Goal: Obtain resource: Download file/media

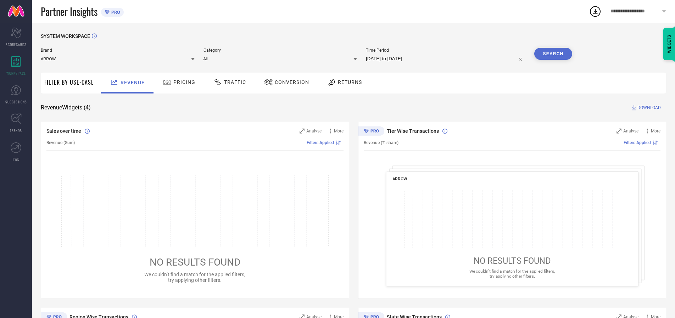
click at [228, 82] on span "Traffic" at bounding box center [235, 82] width 22 height 6
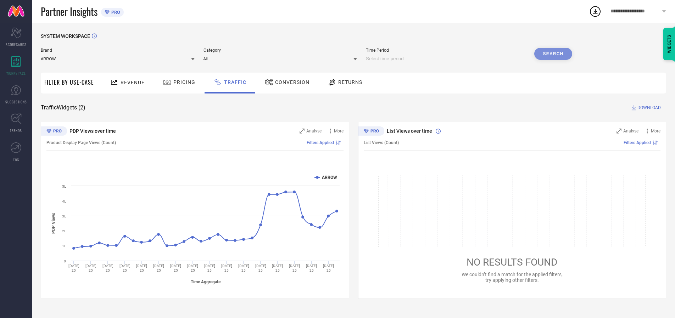
click at [447, 59] on input at bounding box center [446, 59] width 160 height 9
select select "9"
select select "2025"
select select "10"
select select "2025"
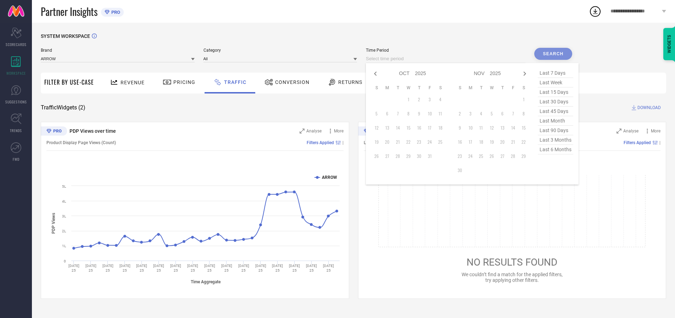
select select "8"
select select "2025"
select select "9"
select select "2025"
click at [443, 142] on td "27" at bounding box center [440, 142] width 11 height 11
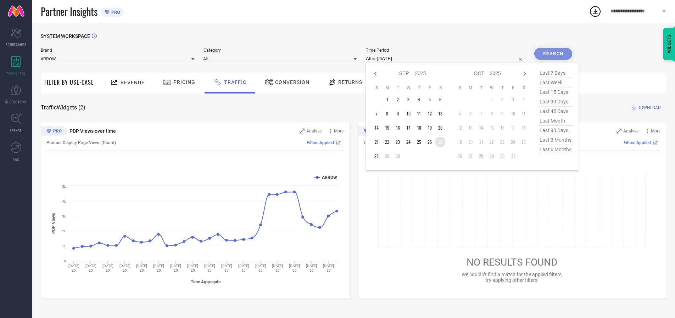
type input "[DATE] to [DATE]"
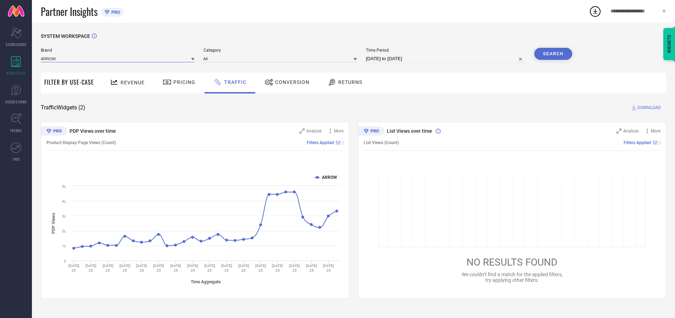
click at [118, 59] on input at bounding box center [118, 58] width 154 height 7
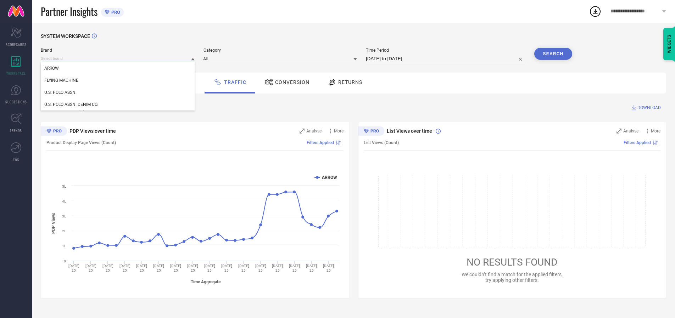
click at [118, 59] on input at bounding box center [118, 58] width 154 height 7
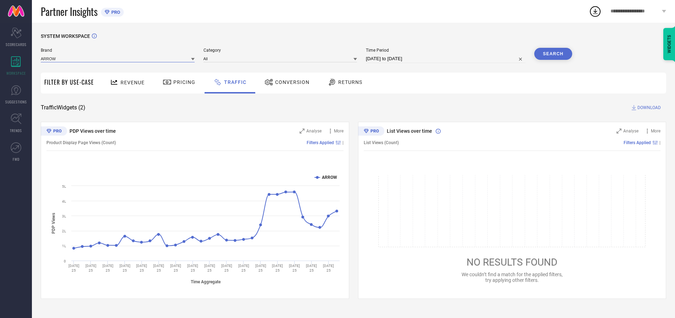
click at [118, 59] on input at bounding box center [118, 58] width 154 height 7
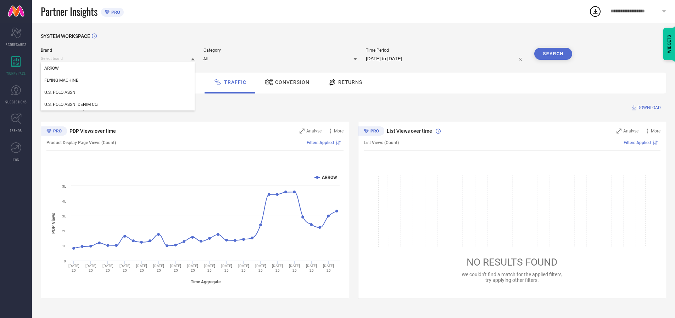
click at [118, 93] on div "U.S. POLO ASSN." at bounding box center [118, 93] width 154 height 12
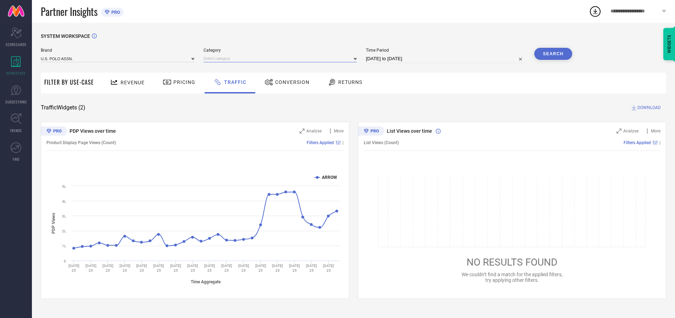
click at [282, 59] on input at bounding box center [281, 58] width 154 height 7
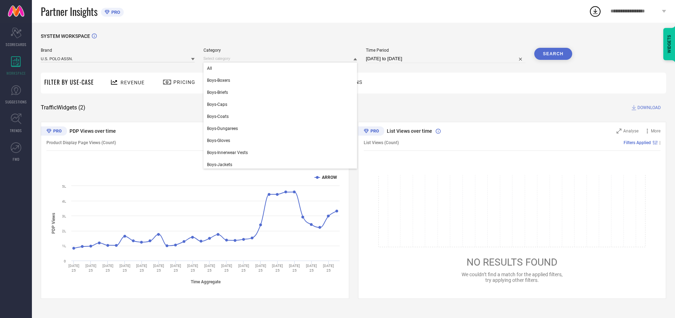
click at [282, 68] on div "All" at bounding box center [281, 68] width 154 height 12
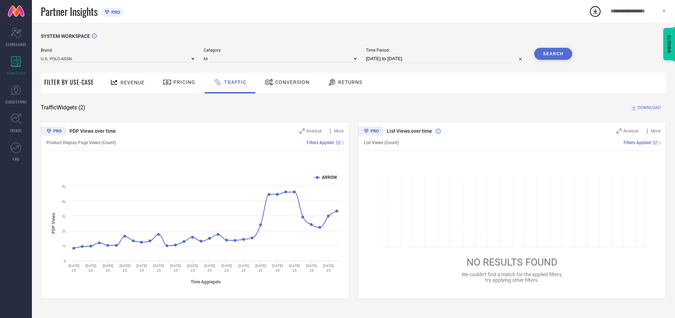
click at [553, 54] on button "Search" at bounding box center [553, 54] width 38 height 12
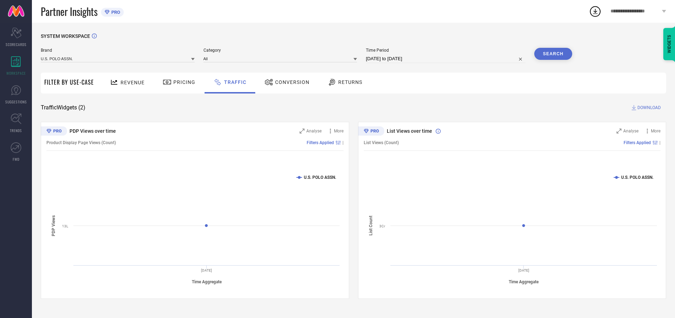
click at [648, 108] on span "DOWNLOAD" at bounding box center [649, 107] width 23 height 7
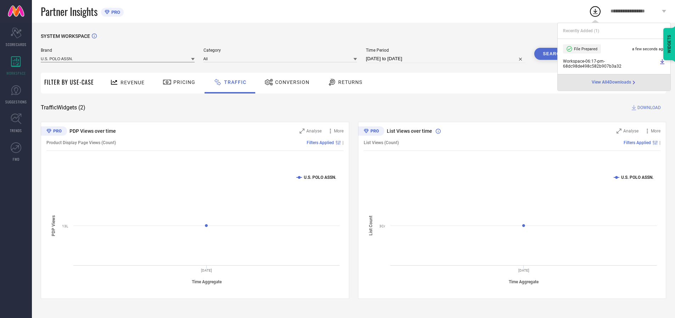
click at [118, 59] on input at bounding box center [118, 58] width 154 height 7
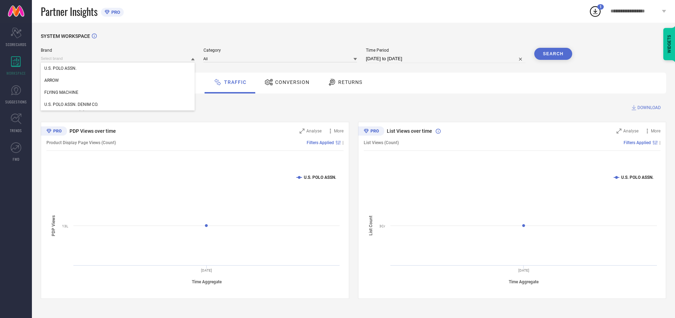
click at [118, 105] on div "U.S. POLO ASSN. DENIM CO." at bounding box center [118, 105] width 154 height 12
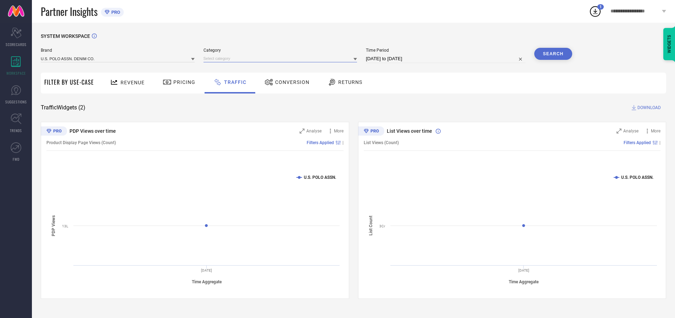
click at [282, 59] on input at bounding box center [281, 58] width 154 height 7
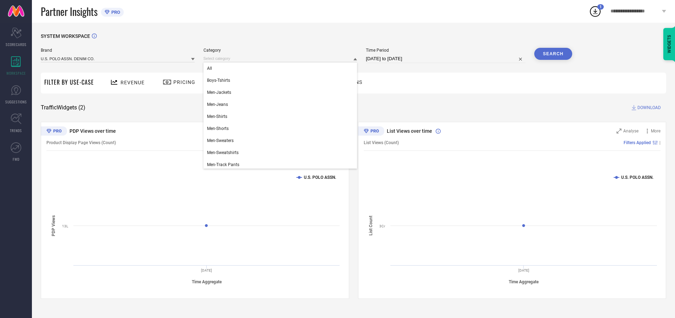
click at [282, 68] on div "All" at bounding box center [281, 68] width 154 height 12
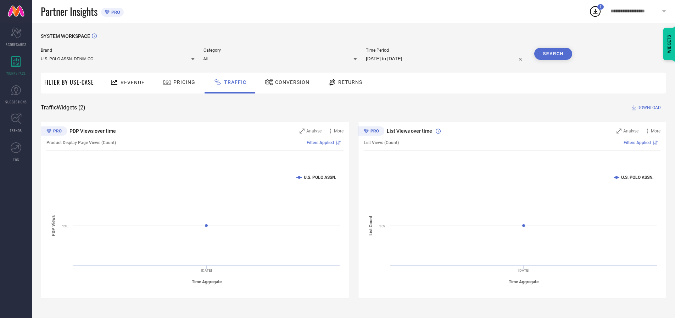
click at [553, 54] on button "Search" at bounding box center [553, 54] width 38 height 12
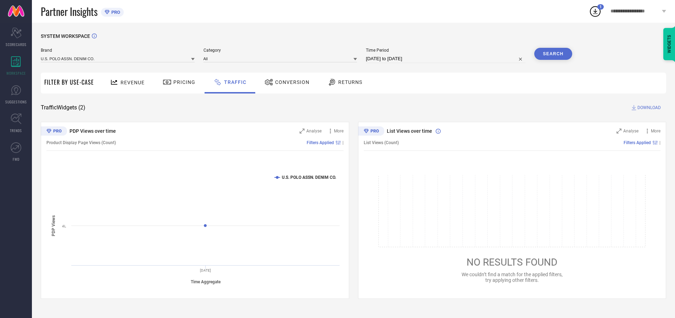
click at [648, 108] on span "DOWNLOAD" at bounding box center [649, 107] width 23 height 7
click at [447, 59] on input at bounding box center [446, 59] width 160 height 9
select select "9"
select select "2025"
select select "10"
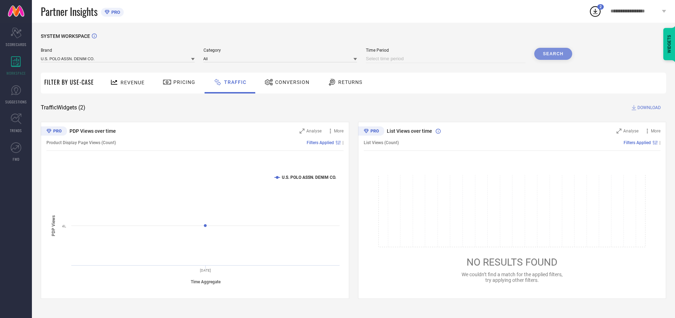
select select "2025"
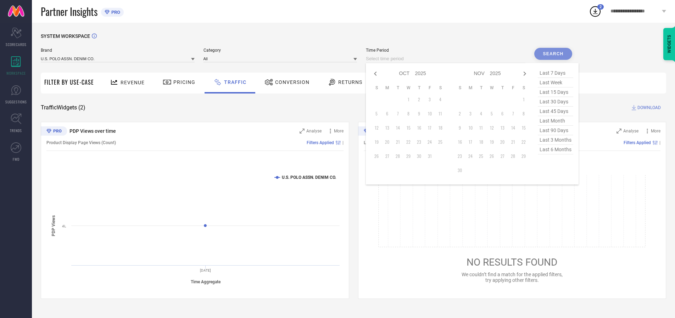
select select "8"
select select "2025"
select select "9"
select select "2025"
click at [379, 156] on td "28" at bounding box center [376, 156] width 11 height 11
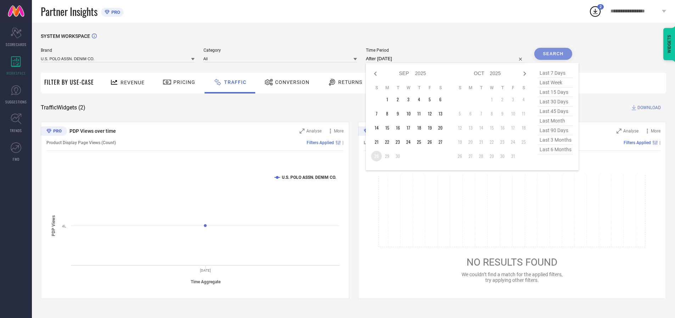
type input "[DATE] to [DATE]"
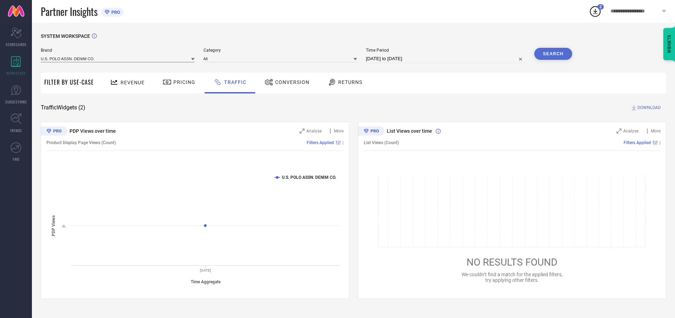
click at [118, 59] on input at bounding box center [118, 58] width 154 height 7
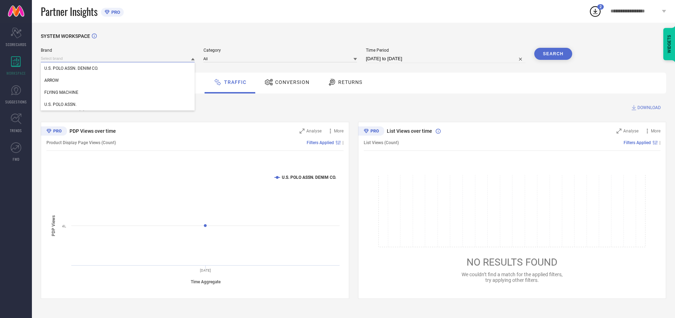
click at [118, 59] on input at bounding box center [118, 58] width 154 height 7
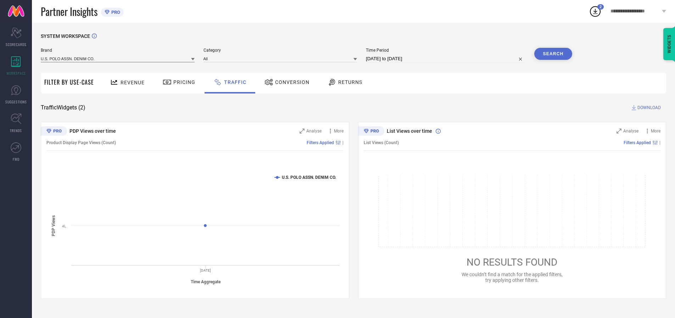
click at [118, 59] on input at bounding box center [118, 58] width 154 height 7
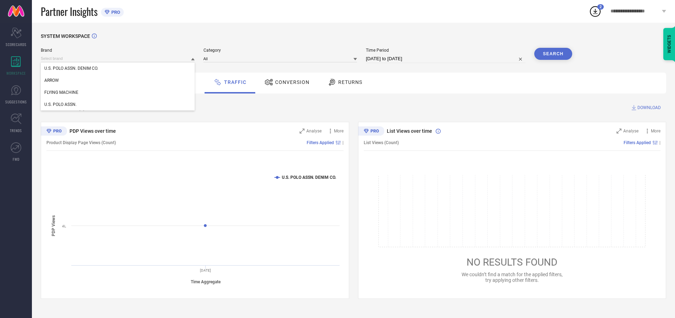
click at [118, 68] on div "U.S. POLO ASSN. DENIM CO." at bounding box center [118, 68] width 154 height 12
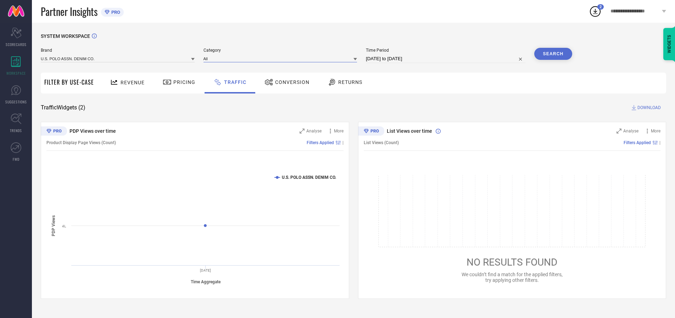
click at [282, 59] on input at bounding box center [281, 58] width 154 height 7
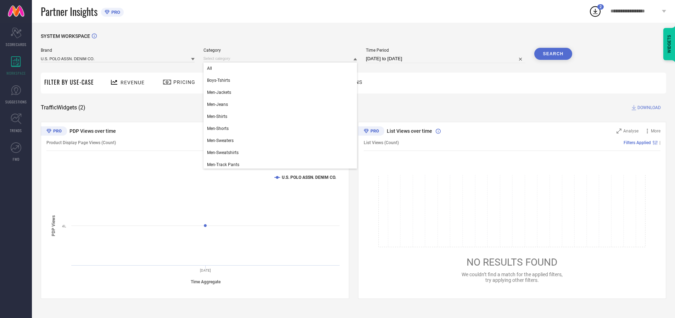
click at [282, 68] on div "All" at bounding box center [281, 68] width 154 height 12
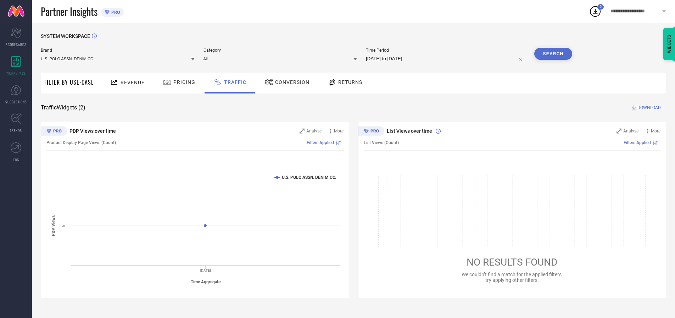
click at [553, 54] on button "Search" at bounding box center [553, 54] width 38 height 12
click at [648, 108] on span "DOWNLOAD" at bounding box center [649, 107] width 23 height 7
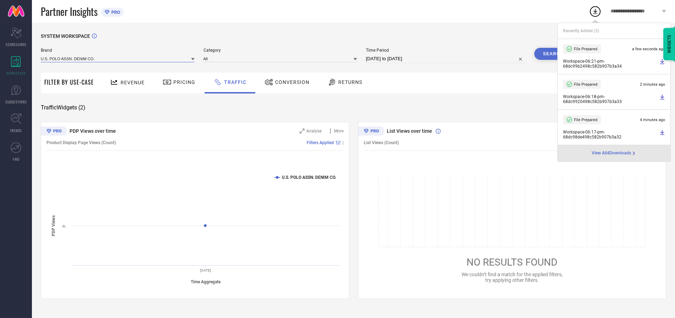
click at [118, 59] on input at bounding box center [118, 58] width 154 height 7
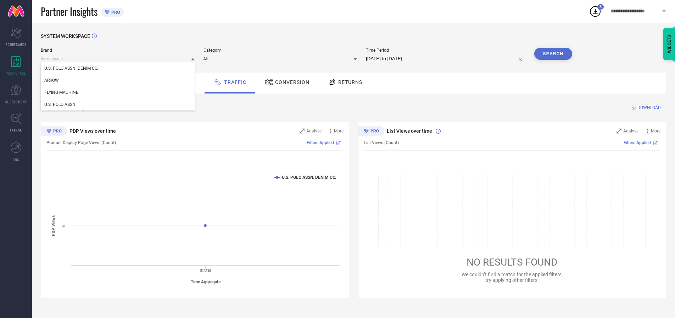
click at [118, 105] on div "U.S. POLO ASSN." at bounding box center [118, 105] width 154 height 12
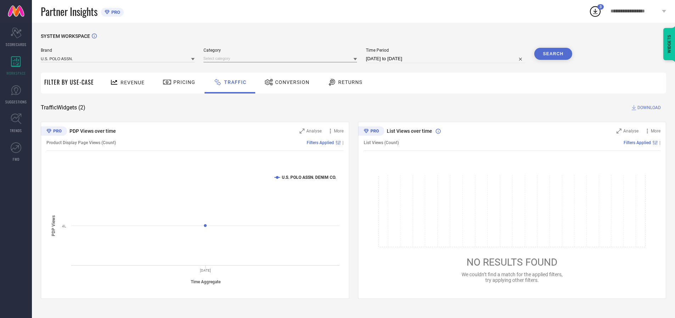
click at [282, 59] on input at bounding box center [281, 58] width 154 height 7
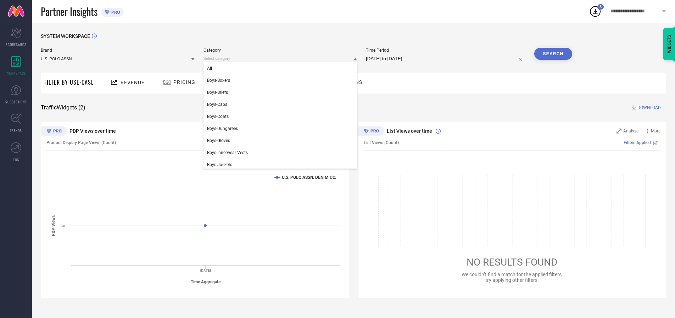
click at [282, 68] on div "All" at bounding box center [281, 68] width 154 height 12
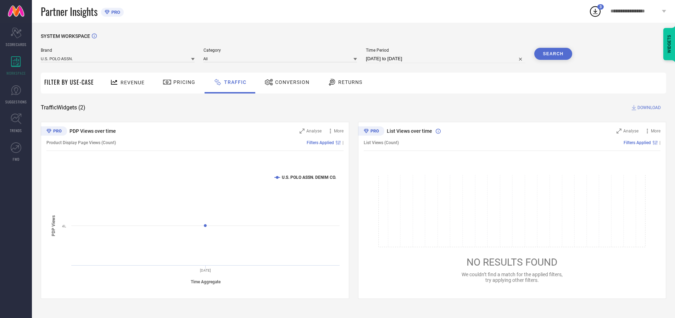
click at [553, 54] on button "Search" at bounding box center [553, 54] width 38 height 12
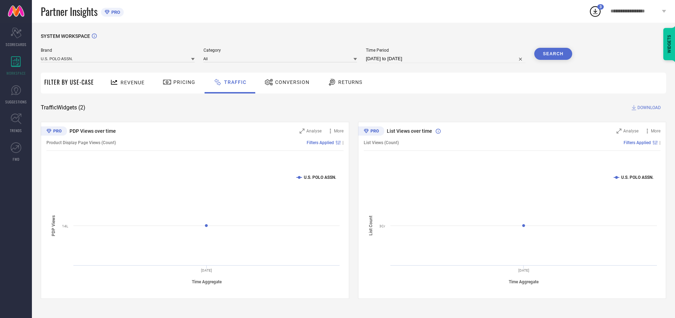
click at [648, 108] on span "DOWNLOAD" at bounding box center [649, 107] width 23 height 7
